Goal: Information Seeking & Learning: Learn about a topic

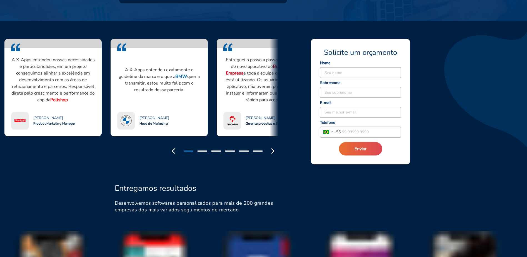
scroll to position [472, 0]
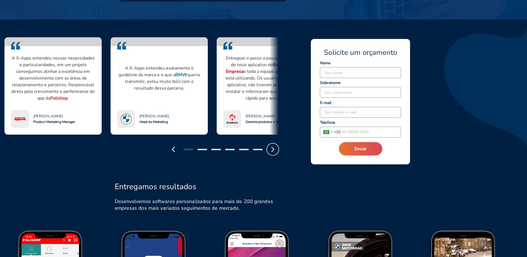
click at [272, 145] on icon "button" at bounding box center [272, 149] width 9 height 9
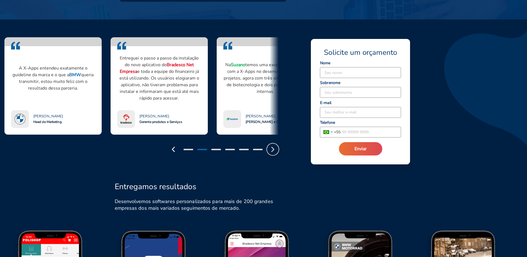
click at [272, 145] on icon "button" at bounding box center [272, 149] width 9 height 9
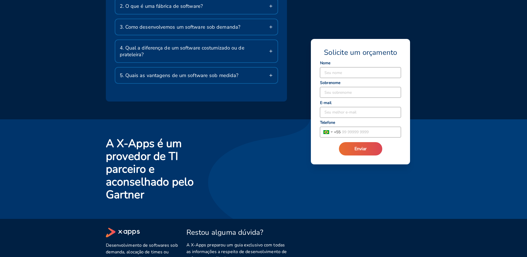
scroll to position [1007, 0]
